Goal: Check status: Check status

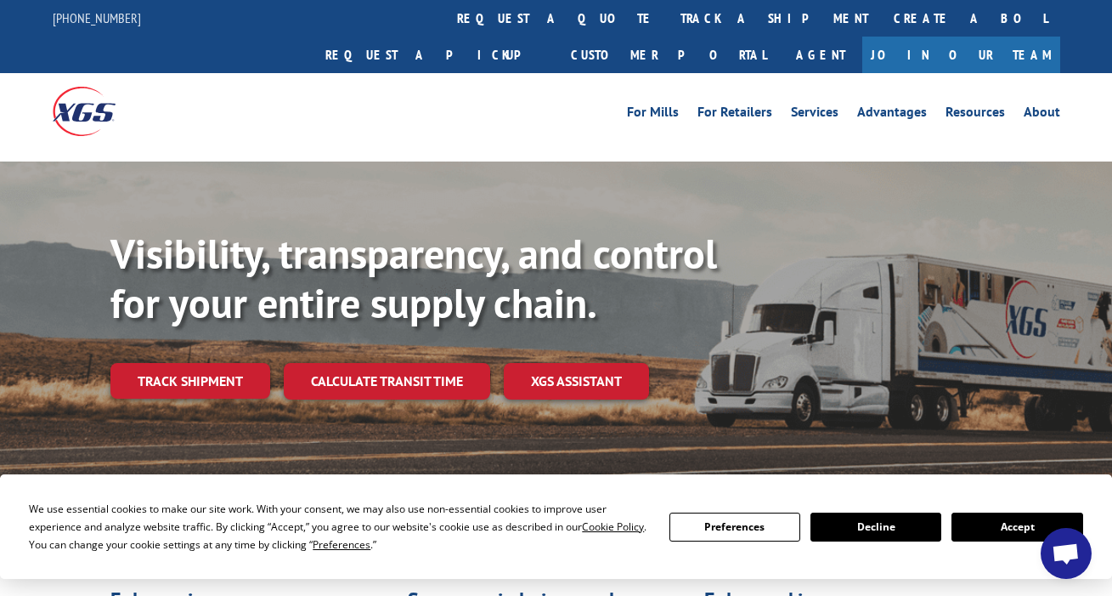
click at [990, 524] on button "Accept" at bounding box center [1017, 526] width 131 height 29
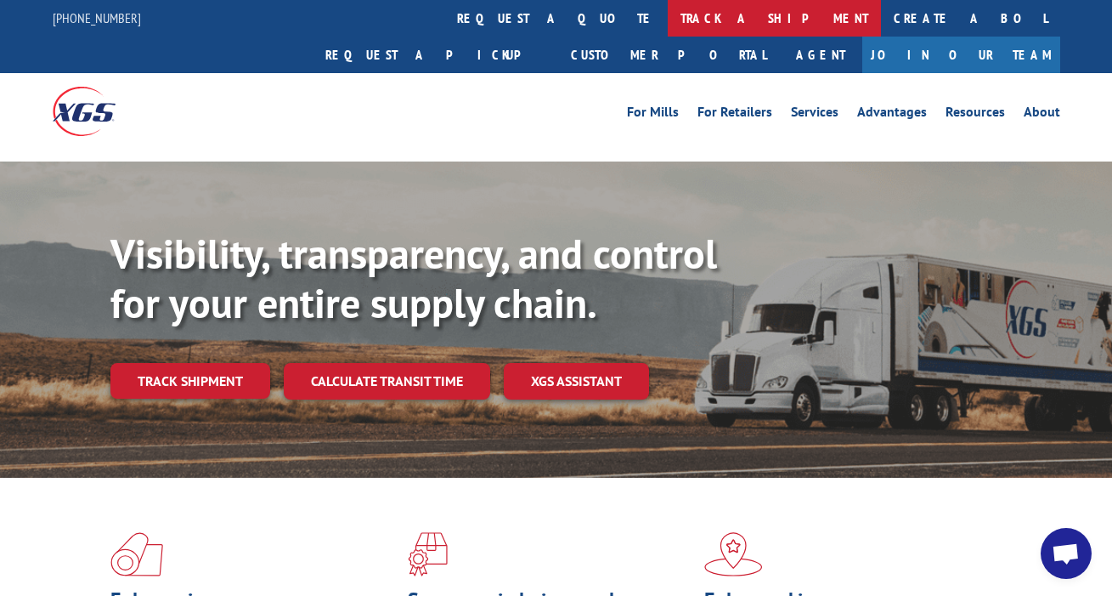
click at [668, 23] on link "track a shipment" at bounding box center [774, 18] width 213 height 37
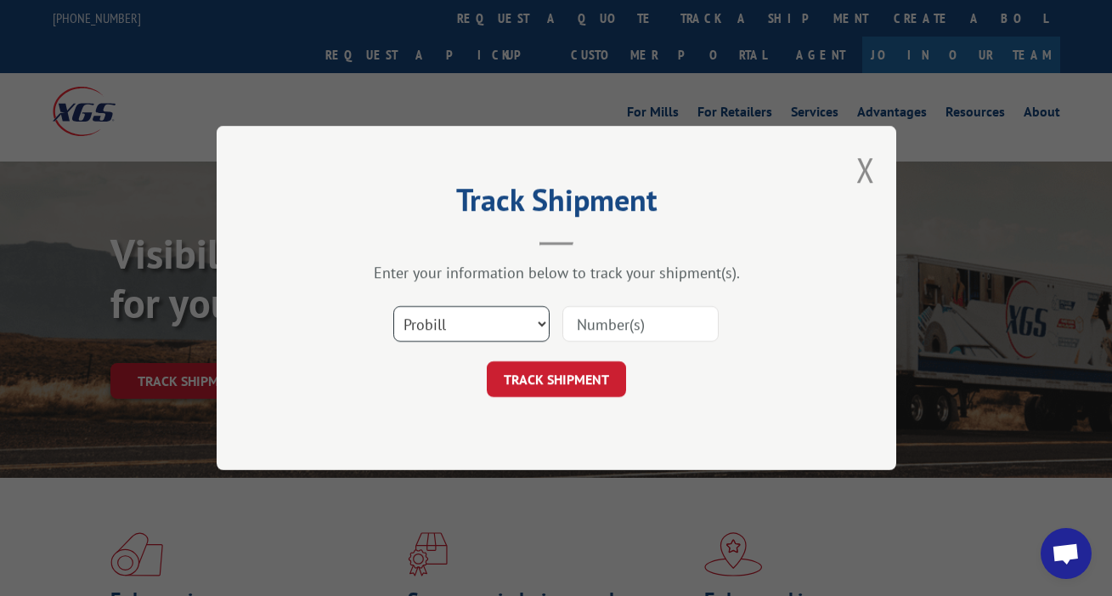
select select "bol"
click at [632, 319] on input at bounding box center [640, 324] width 156 height 36
type input "6006905"
click at [556, 379] on button "TRACK SHIPMENT" at bounding box center [556, 379] width 139 height 36
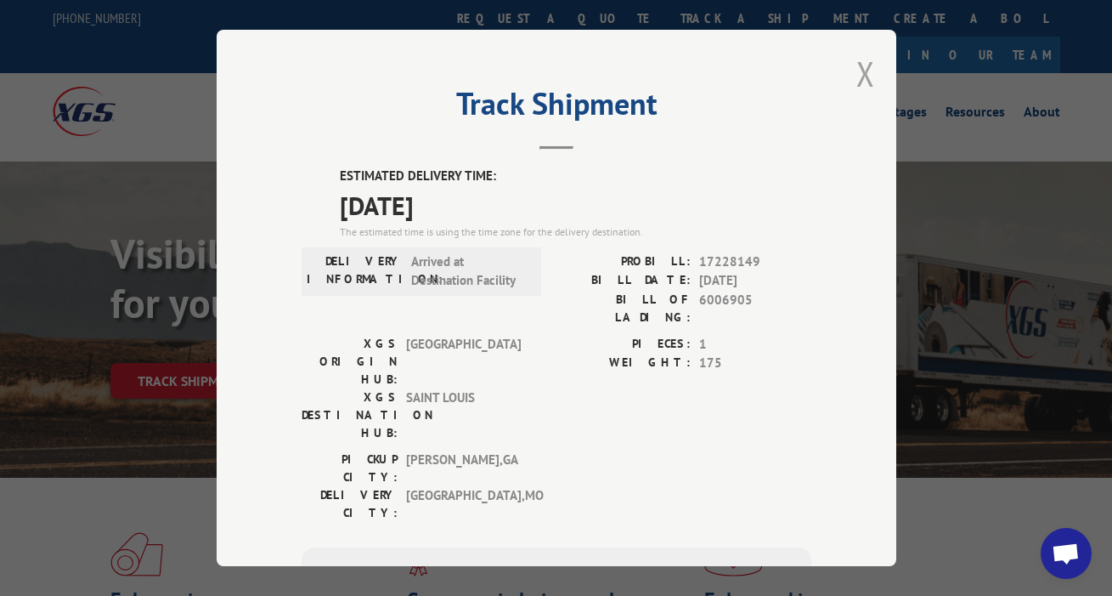
click at [860, 68] on button "Close modal" at bounding box center [865, 73] width 19 height 45
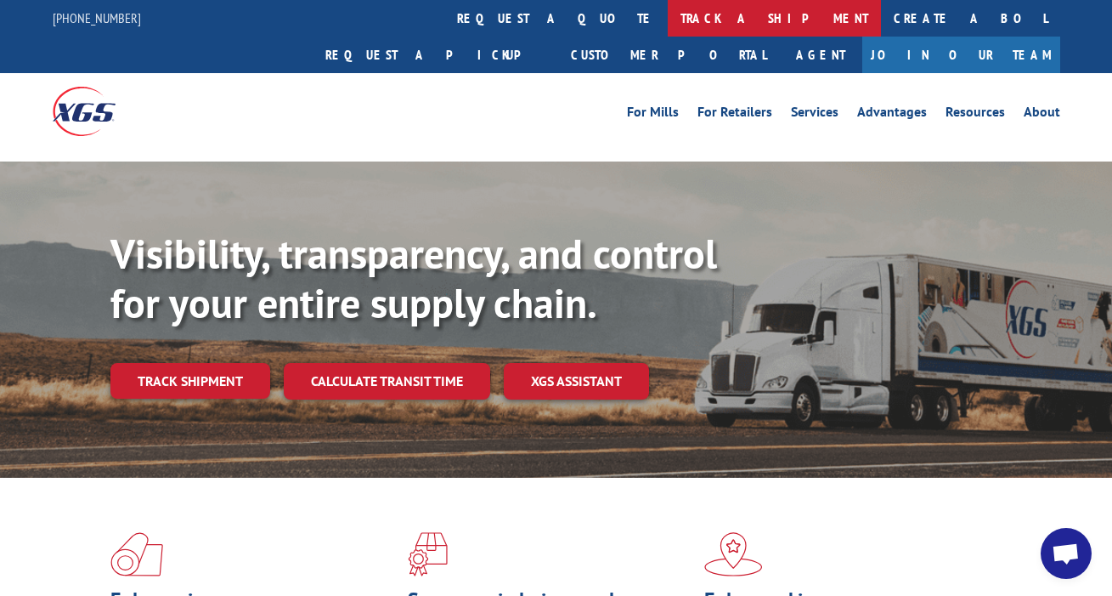
click at [668, 21] on link "track a shipment" at bounding box center [774, 18] width 213 height 37
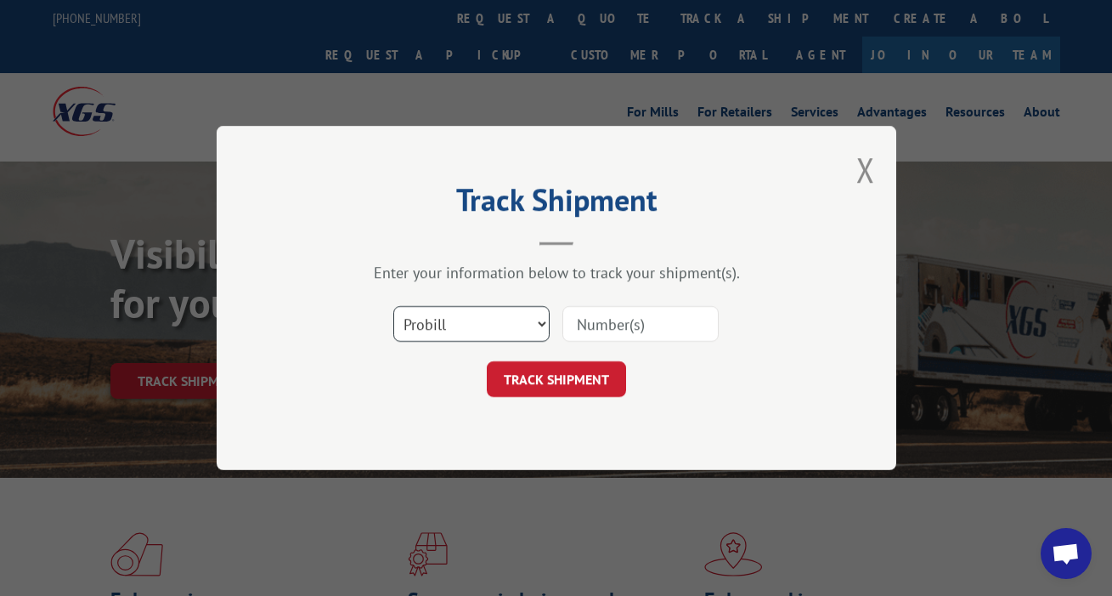
select select "bol"
click at [635, 325] on input at bounding box center [640, 324] width 156 height 36
type input "5986165"
click at [556, 379] on button "TRACK SHIPMENT" at bounding box center [556, 379] width 139 height 36
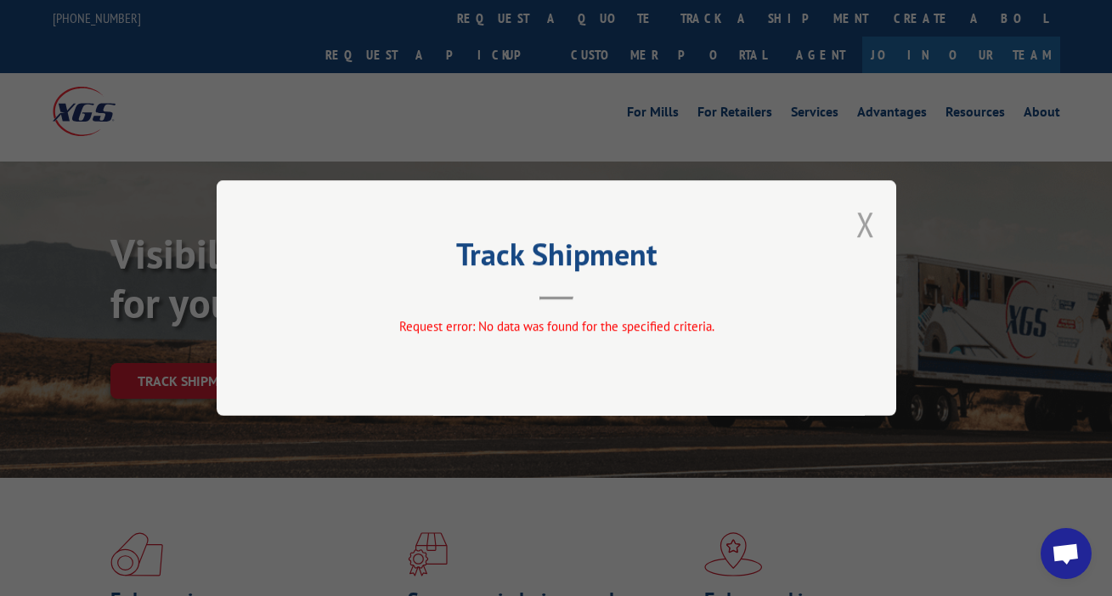
click at [871, 223] on button "Close modal" at bounding box center [865, 223] width 19 height 45
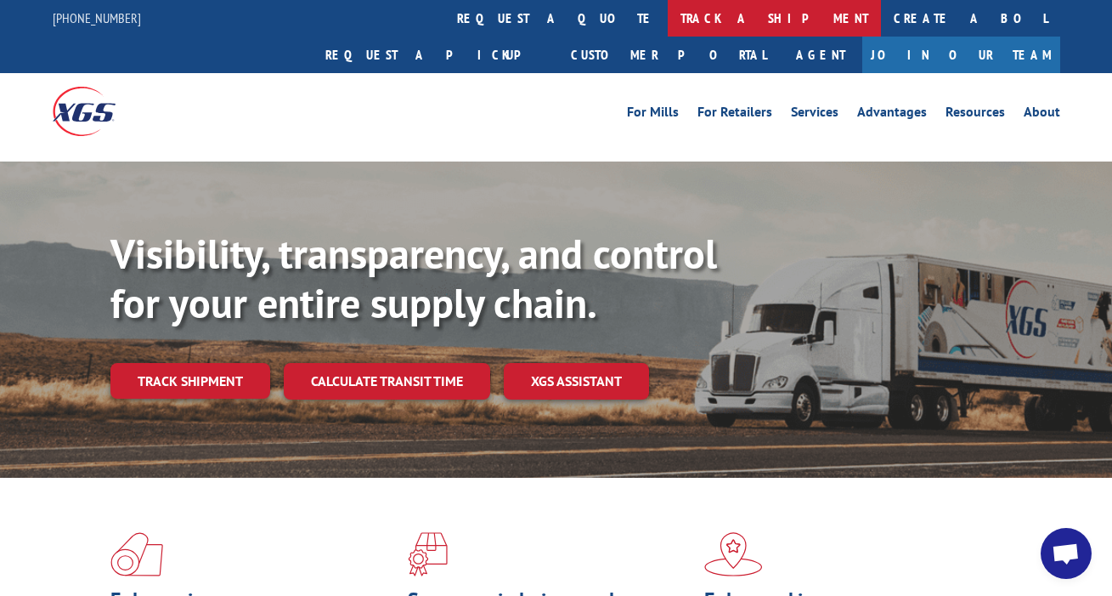
click at [668, 14] on link "track a shipment" at bounding box center [774, 18] width 213 height 37
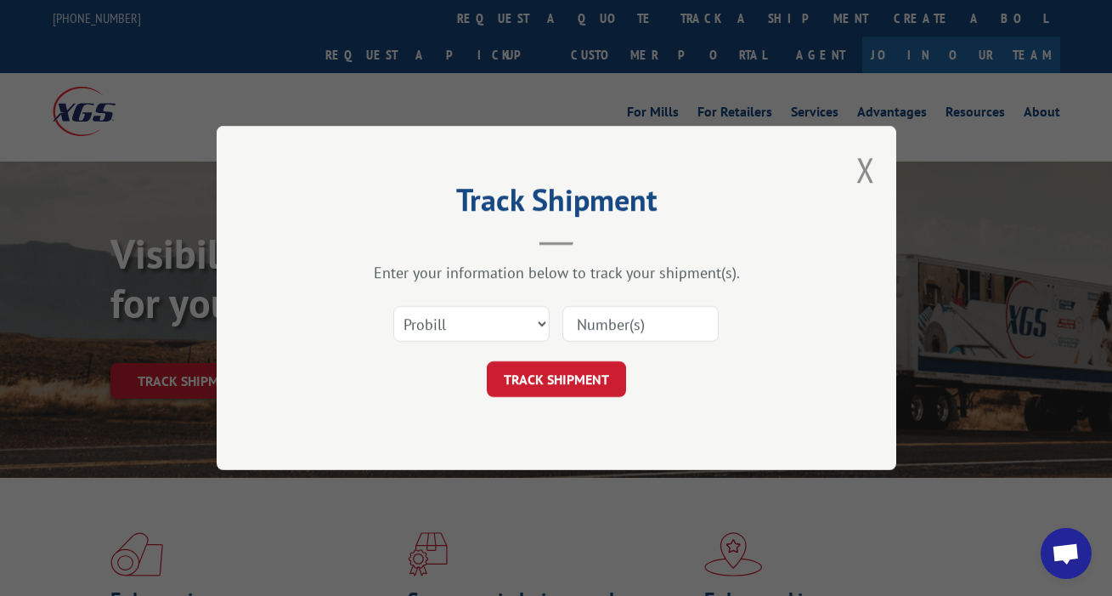
click at [595, 337] on input at bounding box center [640, 324] width 156 height 36
type input "5986165"
click at [556, 379] on button "TRACK SHIPMENT" at bounding box center [556, 379] width 139 height 36
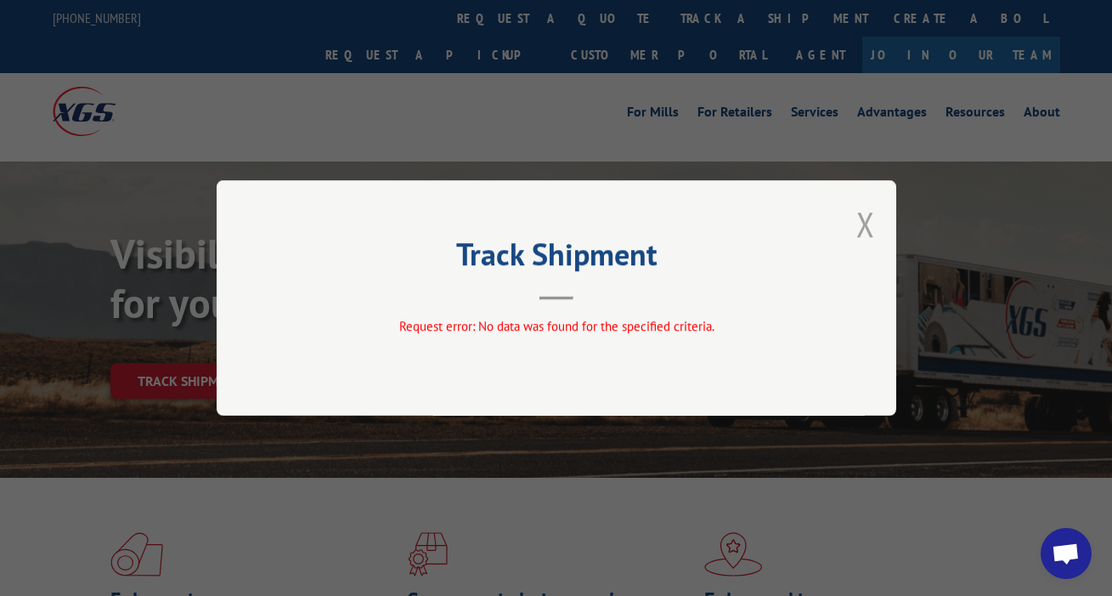
click at [858, 212] on button "Close modal" at bounding box center [865, 223] width 19 height 45
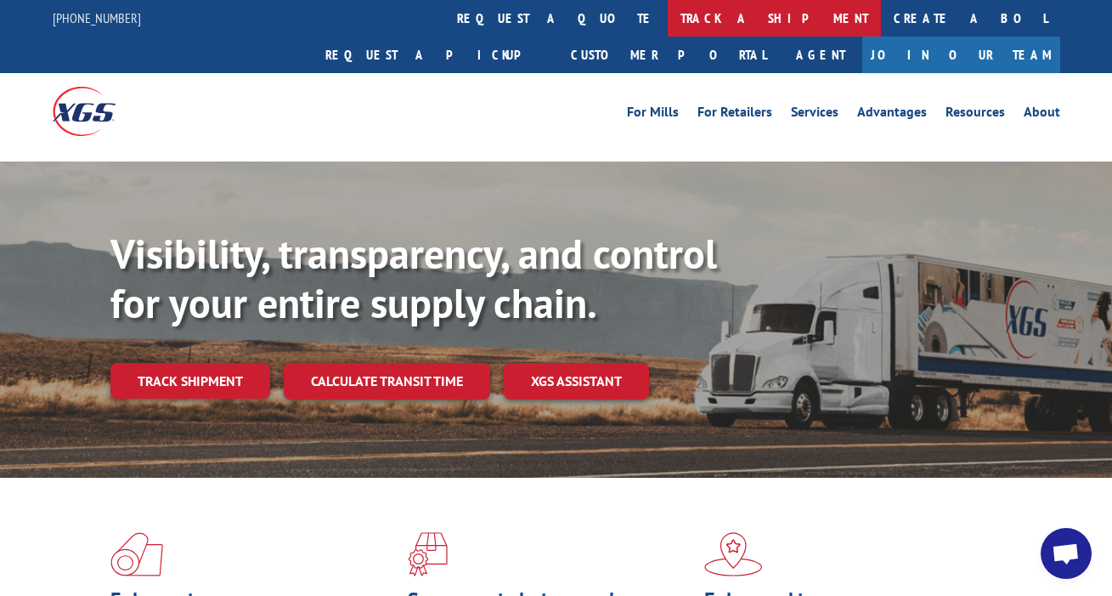
click at [668, 25] on link "track a shipment" at bounding box center [774, 18] width 213 height 37
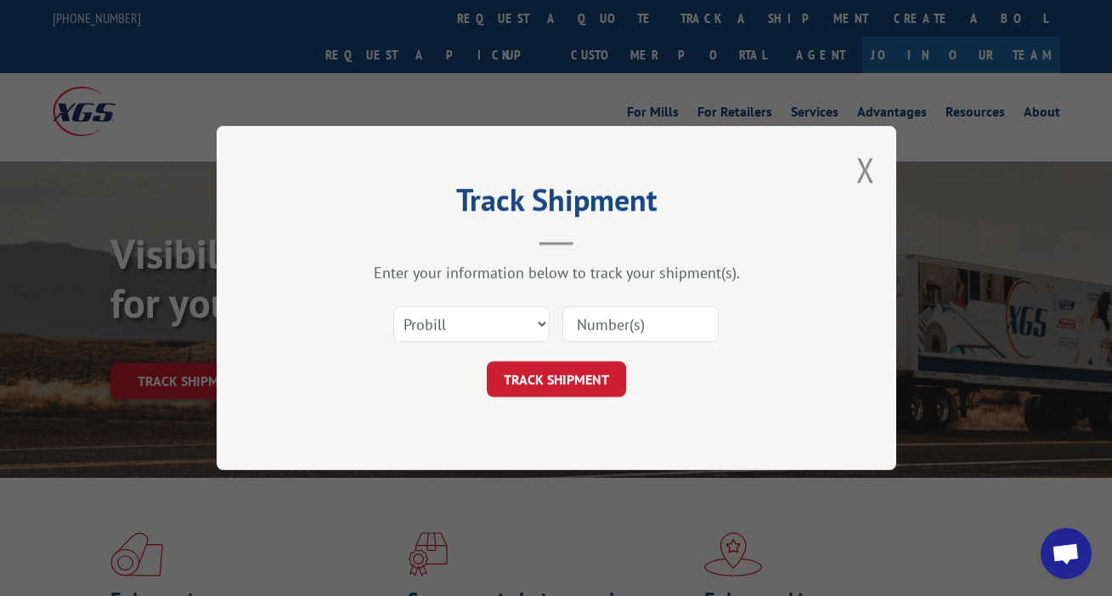
click at [596, 322] on input at bounding box center [640, 324] width 156 height 36
type input "5969750"
click at [556, 379] on button "TRACK SHIPMENT" at bounding box center [556, 379] width 139 height 36
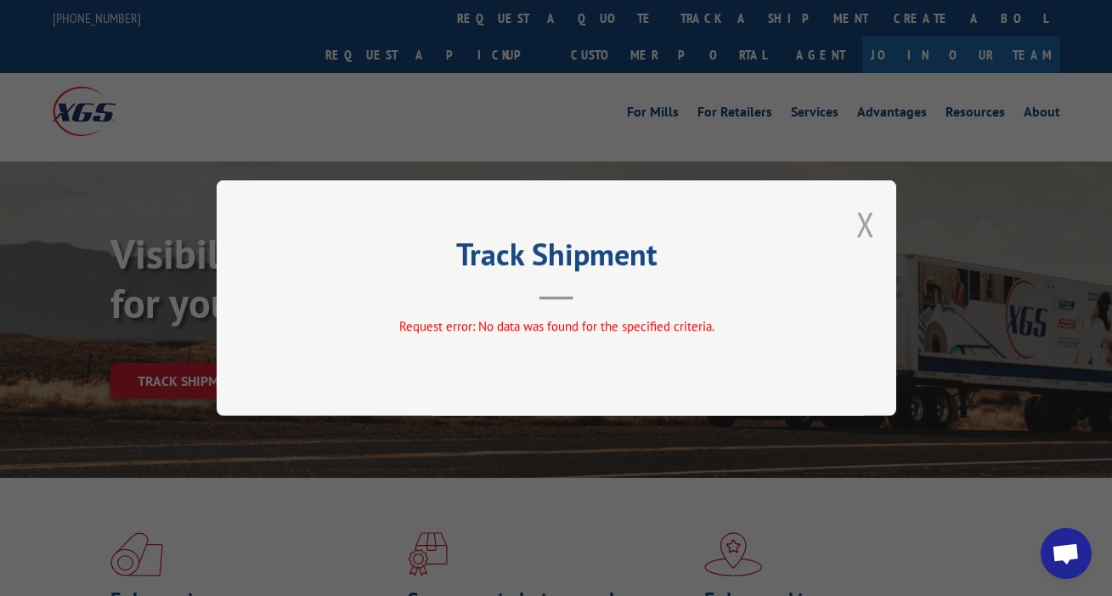
click at [861, 225] on button "Close modal" at bounding box center [865, 223] width 19 height 45
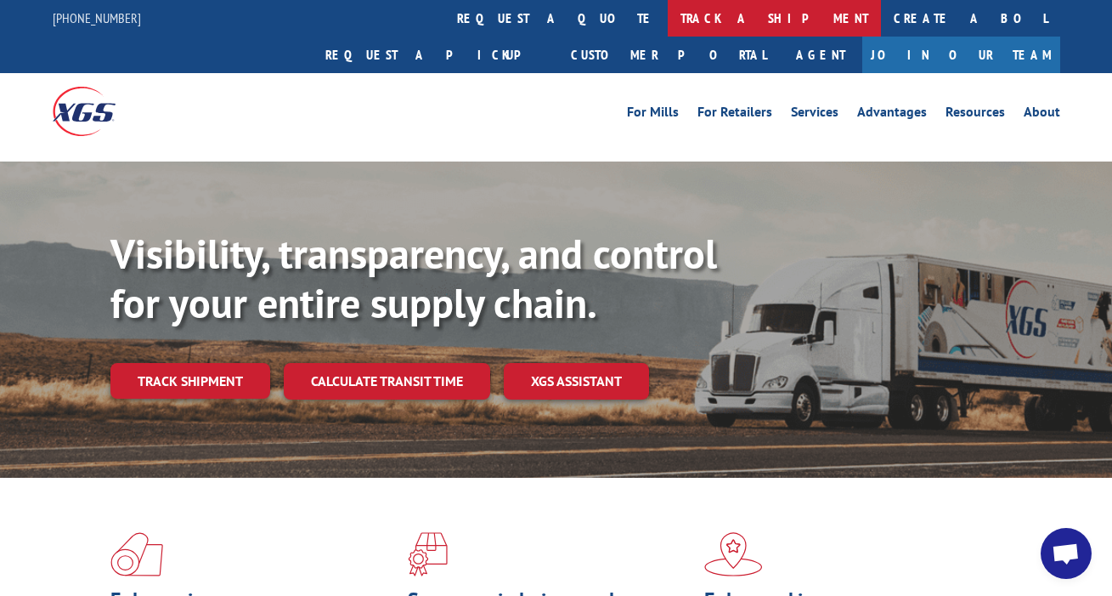
click at [668, 24] on link "track a shipment" at bounding box center [774, 18] width 213 height 37
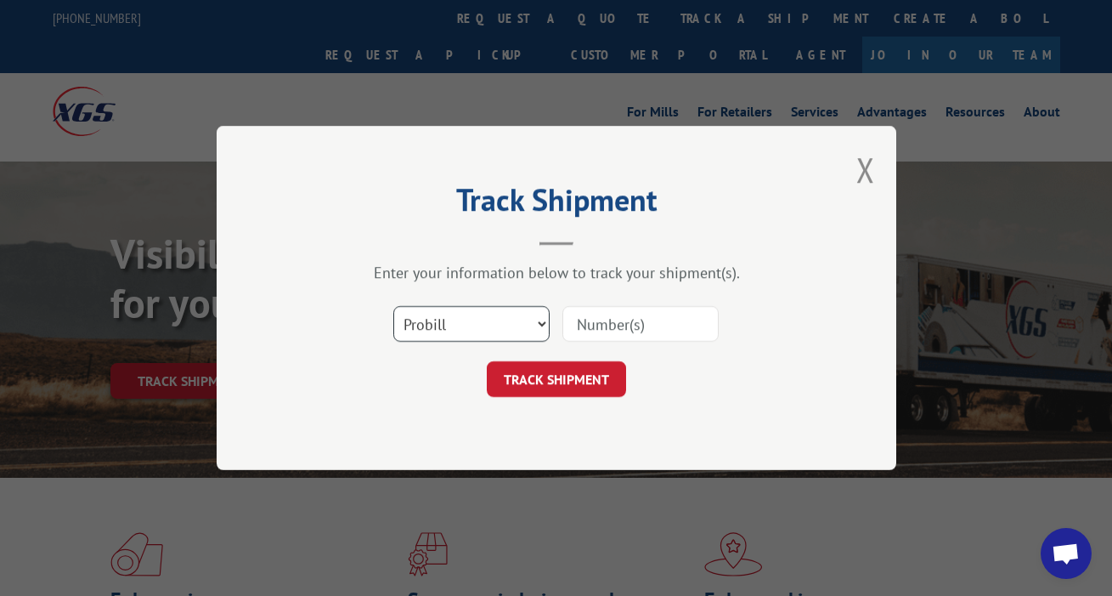
select select "bol"
click at [596, 330] on input at bounding box center [640, 324] width 156 height 36
type input "5699750"
click at [556, 379] on button "TRACK SHIPMENT" at bounding box center [556, 379] width 139 height 36
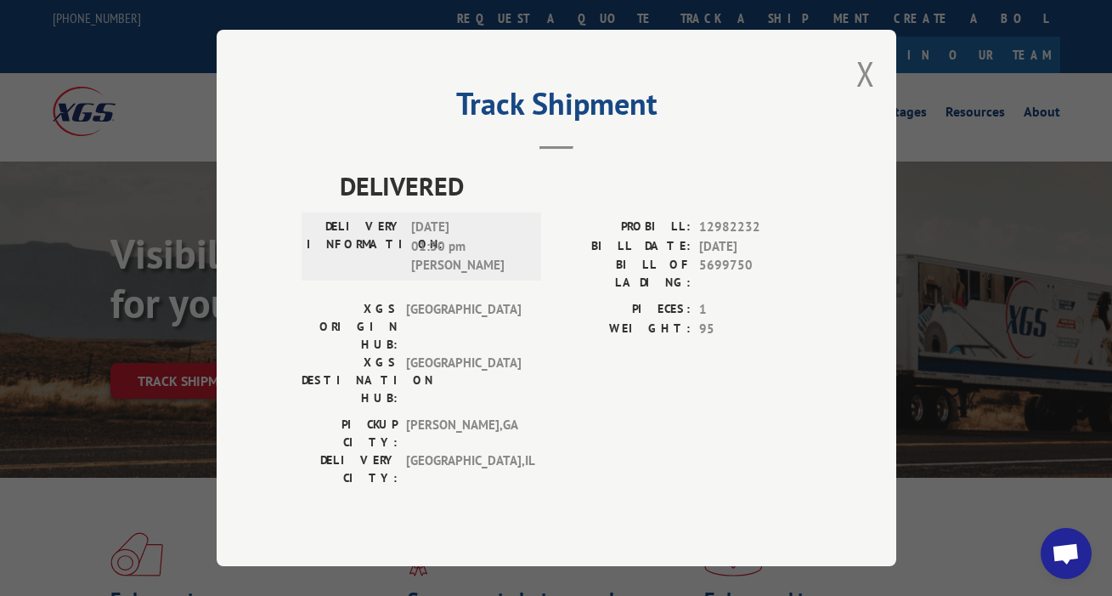
click at [877, 93] on div "Track Shipment DELIVERED DELIVERY INFORMATION: [DATE] 01:30 pm [PERSON_NAME]: 1…" at bounding box center [557, 298] width 680 height 536
click at [871, 93] on button "Close modal" at bounding box center [865, 73] width 19 height 45
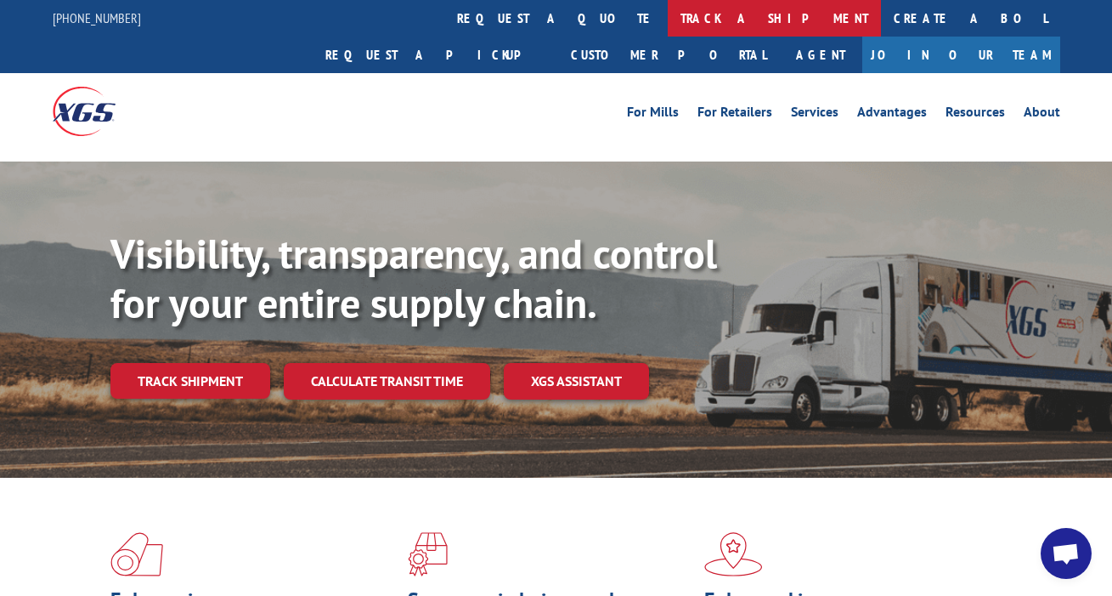
click at [668, 20] on link "track a shipment" at bounding box center [774, 18] width 213 height 37
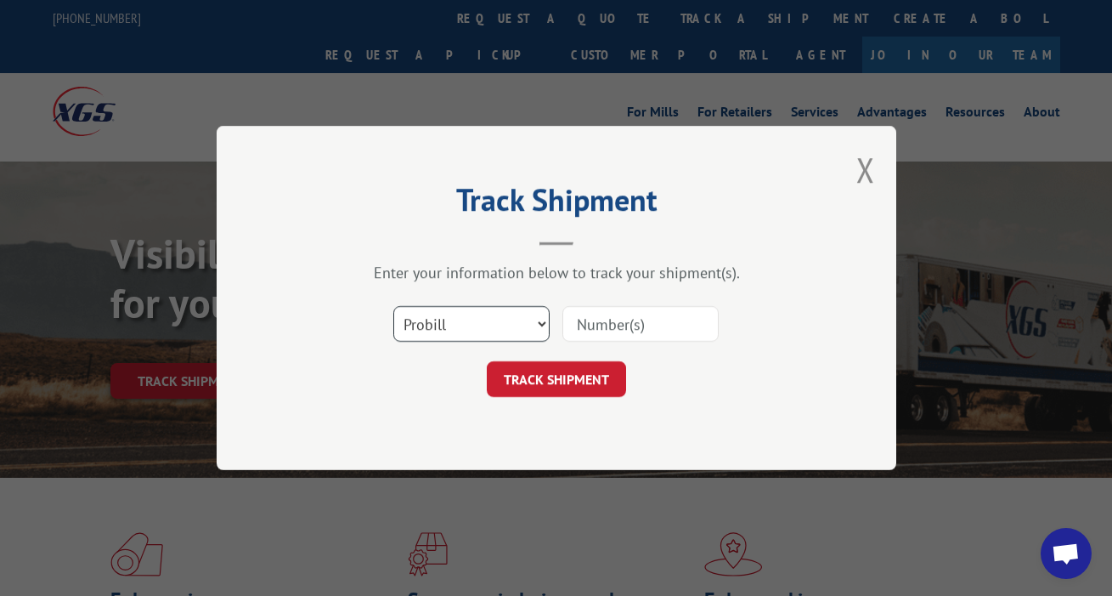
select select "bol"
click at [624, 329] on input at bounding box center [640, 324] width 156 height 36
type input "5986165"
click at [556, 379] on button "TRACK SHIPMENT" at bounding box center [556, 379] width 139 height 36
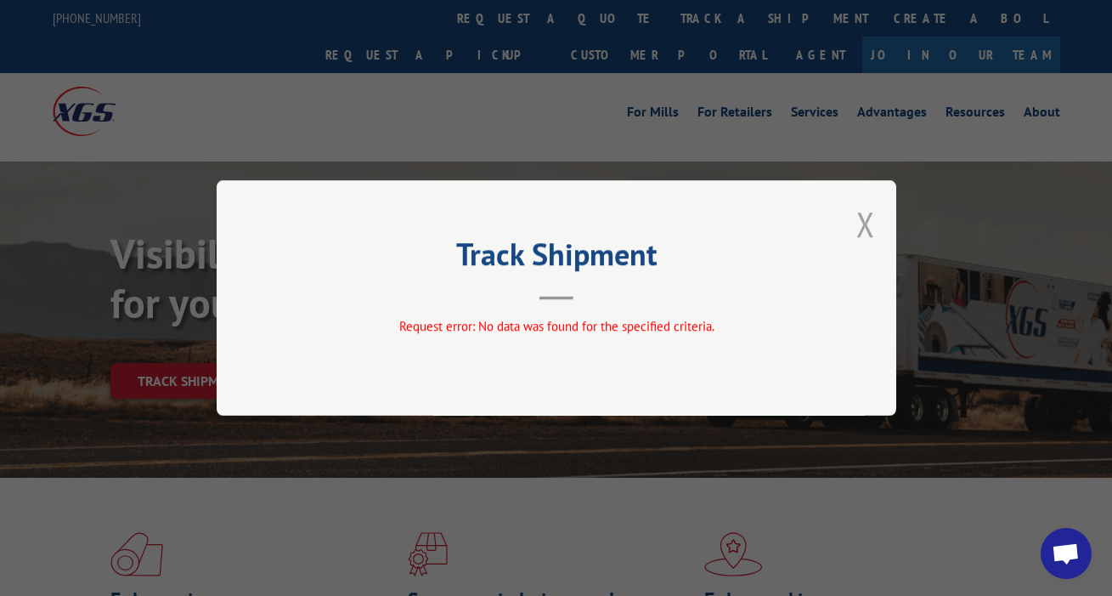
click at [858, 230] on button "Close modal" at bounding box center [865, 223] width 19 height 45
